Goal: Task Accomplishment & Management: Manage account settings

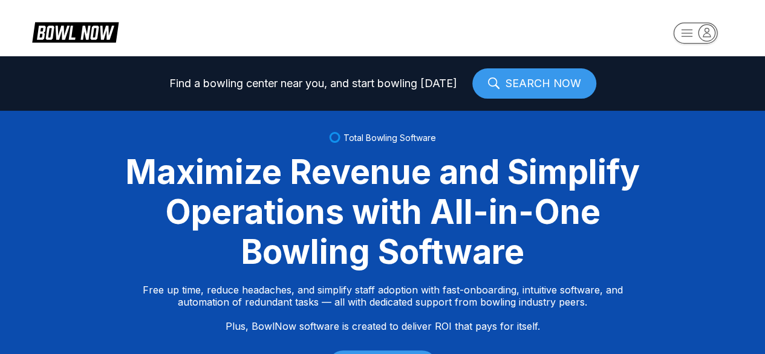
click at [686, 32] on rect "button" at bounding box center [695, 32] width 44 height 21
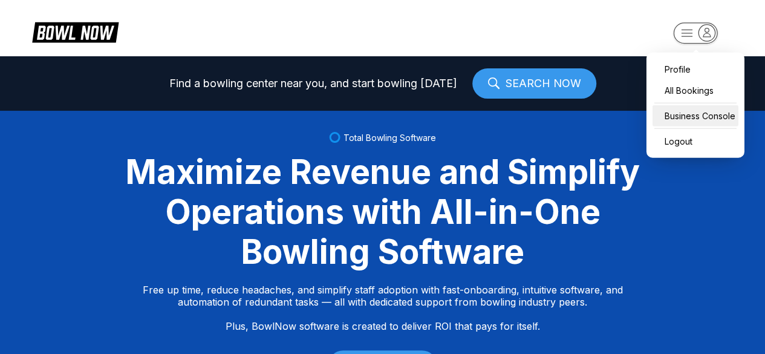
click at [680, 114] on div "Business Console" at bounding box center [695, 115] width 86 height 21
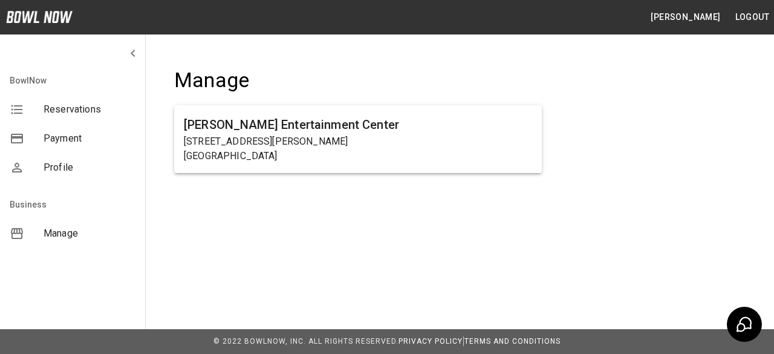
click at [59, 235] on span "Manage" at bounding box center [90, 233] width 92 height 15
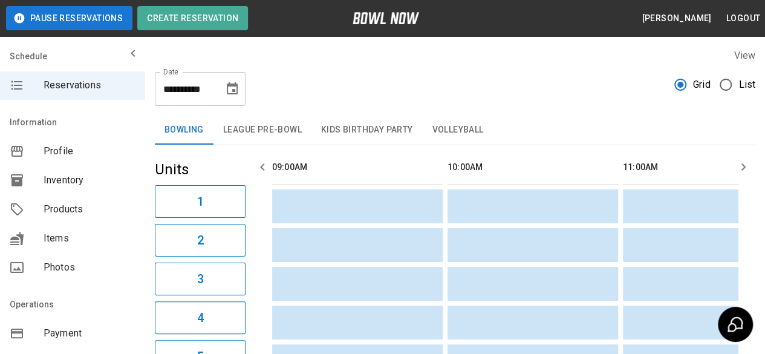
scroll to position [0, 1578]
